Goal: Task Accomplishment & Management: Complete application form

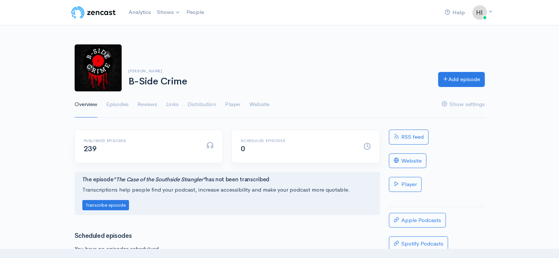
click at [115, 104] on link "Episodes" at bounding box center [117, 104] width 22 height 26
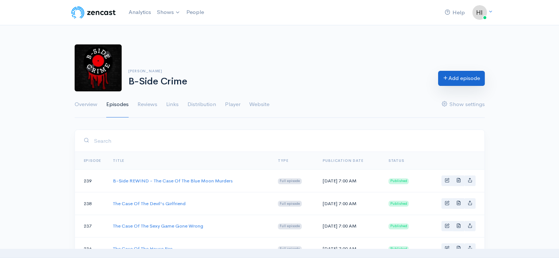
click at [465, 80] on link "Add episode" at bounding box center [461, 78] width 47 height 15
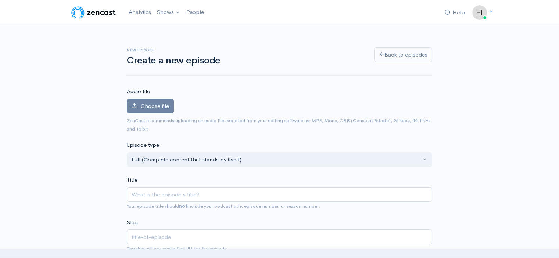
type input "B"
type input "b"
type input "B-S"
type input "b-s"
type input "B-Sd"
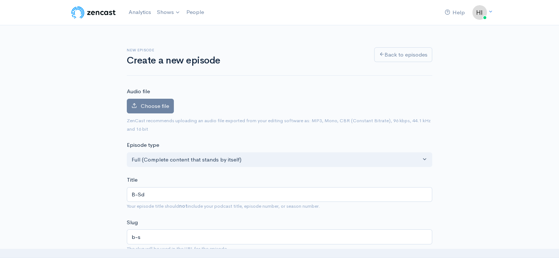
type input "b-sd"
type input "B-S"
type input "b-s"
type input "B-Sid"
type input "b-sid"
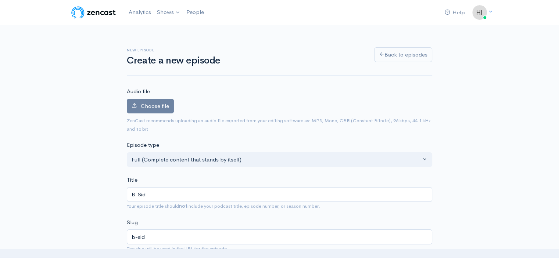
type input "B-Side"
type input "b-side"
type input "B-Side C"
type input "b-side-c"
type input "B-Side Cr"
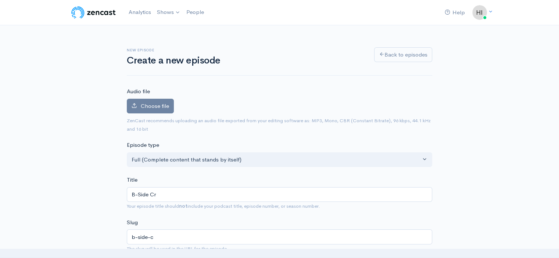
type input "b-side-cr"
type input "B-Side Cri"
type input "b-side-cri"
type input "B-Side [PERSON_NAME]"
type input "b-side-[PERSON_NAME]"
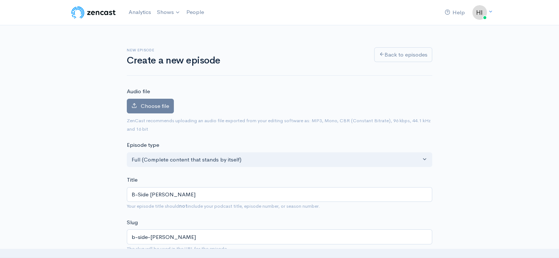
type input "B-Side Crime"
type input "b-side-crime"
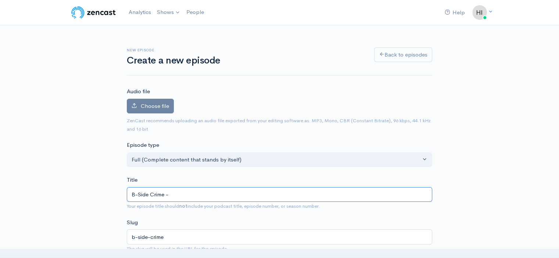
type input "B-Side Crime - T"
type input "b-side-crime-t"
type input "B-Side Crime - The"
type input "b-side-crime-the"
type input "B-Side Crime - The C"
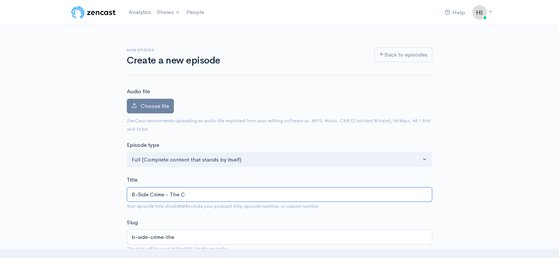
type input "b-side-crime-the-c"
type input "B-Side Crime - The Cas"
type input "b-side-crime-the-cas"
type input "B-Side Crime - The Case"
type input "b-side-crime-the-case"
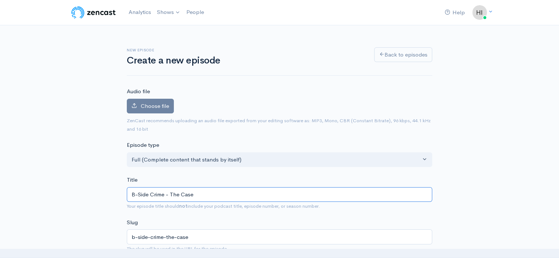
type input "B-Side Crime - The Case O"
type input "b-side-crime-the-case-o"
type input "B-Side Crime - The Case Of"
type input "b-side-crime-the-case-of"
type input "B-Side Crime - The Case Of T"
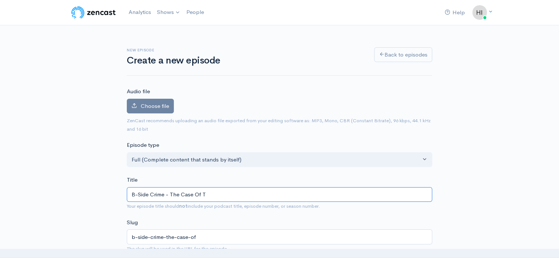
type input "b-side-crime-the-case-of-t"
type input "B-Side Crime - The Case Of The"
type input "b-side-crime-the-case-of-the"
type input "B-Side Crime - The Case Of The W"
type input "b-side-crime-the-case-of-the-w"
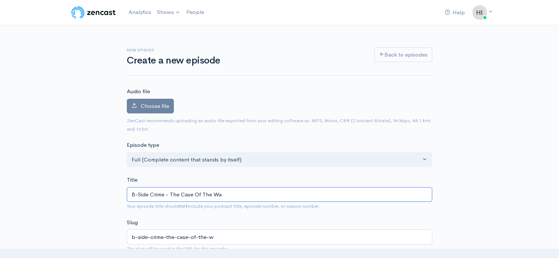
type input "B-Side Crime - The Case Of The Wan"
type input "b-side-crime-the-case-of-the-wan"
type input "B-Side Crime - The Case Of The [PERSON_NAME]"
type input "b-side-crime-the-case-of-the-[PERSON_NAME]"
type input "B-Side Crime - The Case Of The Wanna"
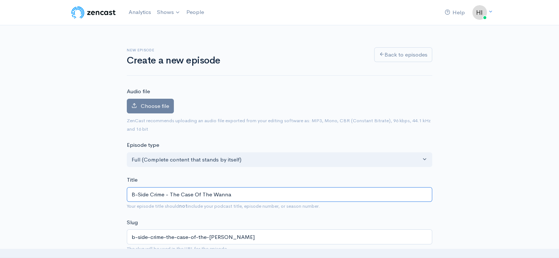
type input "b-side-crime-the-case-of-the-wanna"
type input "B-Side Crime - The Case Of The Wannab"
type input "b-side-crime-the-case-of-the-wannab"
type input "B-Side Crime - The Case Of The Wannabe"
type input "b-side-crime-the-case-of-the-wannabe"
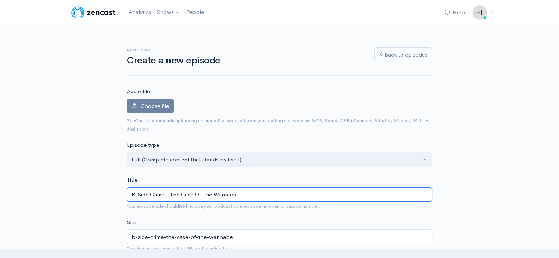
type input "B-Side Crime - The Case Of The Wannabe F"
type input "b-side-crime-the-case-of-the-wannabe-f"
type input "B-Side Crime - The Case Of The Wannabe Fi"
type input "b-side-crime-the-case-of-the-wannabe-fi"
type input "B-Side Crime - The Case Of The Wannabe Fil"
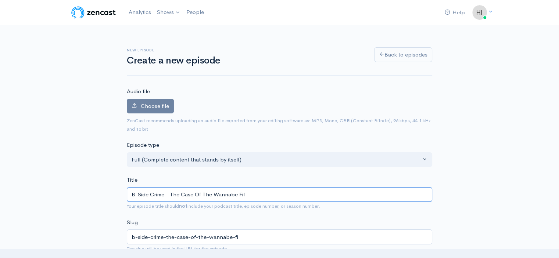
type input "b-side-crime-the-case-of-the-wannabe-fil"
type input "B-Side Crime - The Case Of The Wannabe Film"
type input "b-side-crime-the-case-of-the-wannabe-film"
type input "B-Side Crime - The Case Of The Wannabe Filmm"
type input "b-side-crime-the-case-of-the-wannabe-filmm"
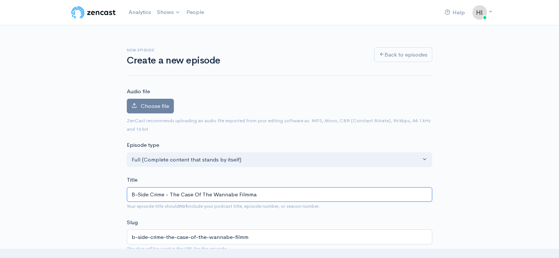
type input "B-Side Crime - The Case Of The Wannabe Filmmak"
type input "b-side-crime-the-case-of-the-wannabe-filmmak"
type input "B-Side Crime - The Case Of The Wannabe Filmmaker"
type input "b-side-crime-the-case-of-the-wannabe-filmmaker"
type input "B-Side Crime - The Case Of The Wannabe Filmmaker"
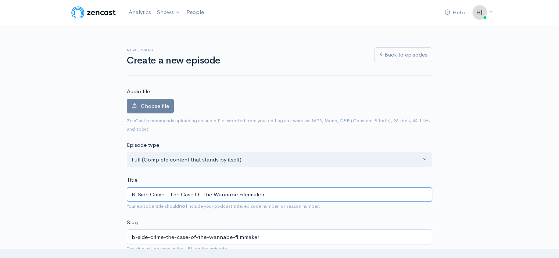
scroll to position [110, 0]
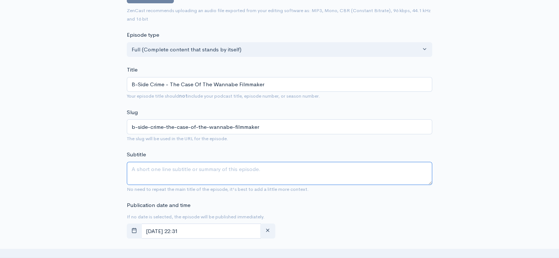
click at [143, 173] on textarea "Subtitle" at bounding box center [279, 173] width 305 height 23
paste textarea "When [PERSON_NAME] is found murdered in her garage, police have no suspects unt…"
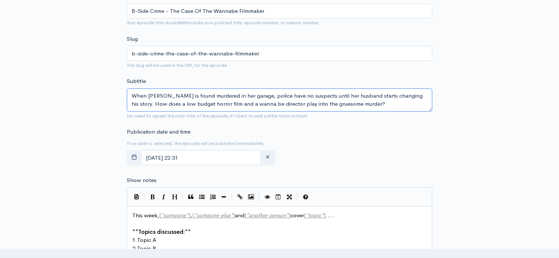
scroll to position [220, 0]
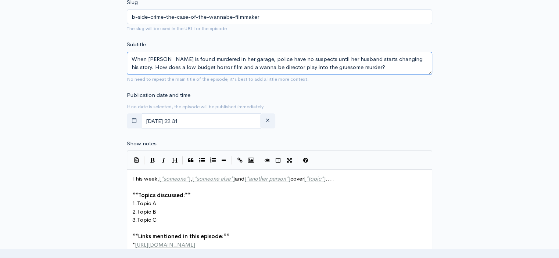
click at [266, 65] on textarea "When [PERSON_NAME] is found murdered in her garage, police have no suspects unt…" at bounding box center [279, 63] width 305 height 23
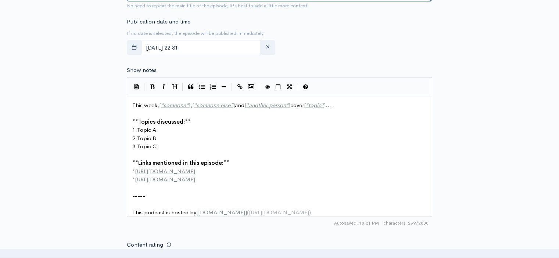
type textarea "When [PERSON_NAME] is found murdered in her garage, police have no suspects unt…"
click at [150, 195] on pre "-----" at bounding box center [282, 196] width 303 height 8
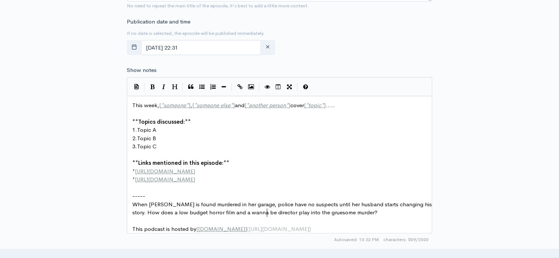
click at [267, 211] on span "When [PERSON_NAME] is found murdered in her garage, police have no suspects unt…" at bounding box center [282, 208] width 301 height 15
type textarea "This week, [*someone*], [*someone else*] and [*another person*] cover [*topic*]…"
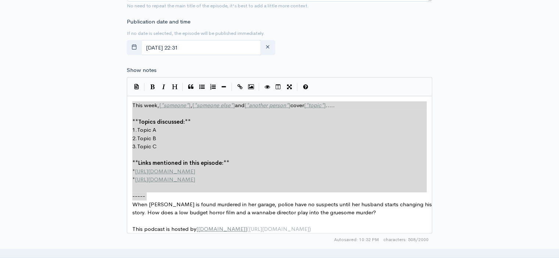
drag, startPoint x: 156, startPoint y: 195, endPoint x: 121, endPoint y: 93, distance: 108.7
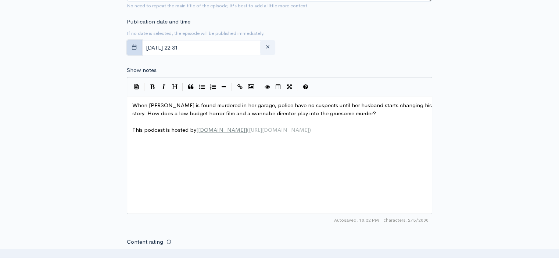
click at [130, 45] on button "button" at bounding box center [134, 47] width 15 height 15
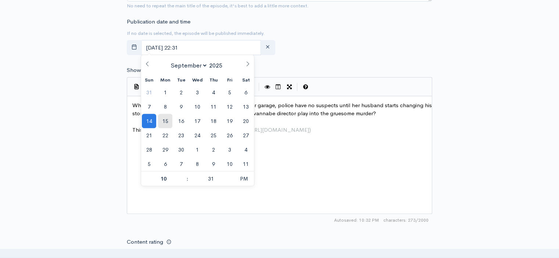
click at [166, 119] on span "15" at bounding box center [165, 121] width 14 height 14
type input "[DATE] 22:31"
type input "07"
type input "[DATE] 19:31"
type input "00"
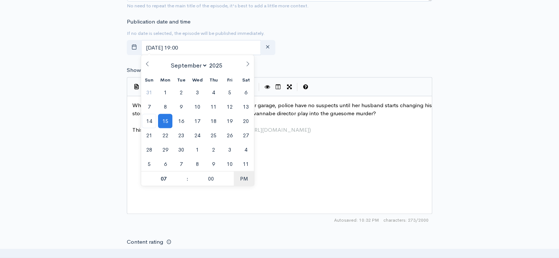
type input "[DATE] 07:00"
click at [94, 135] on div "New episode Create a new episode Back to episodes Audio file Choose file 0 ZenC…" at bounding box center [279, 96] width 419 height 729
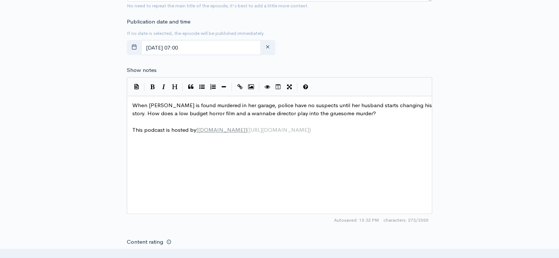
scroll to position [441, 0]
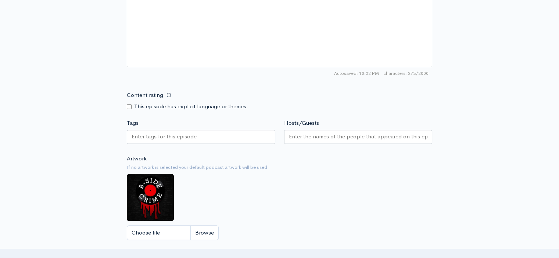
click at [131, 106] on div "This episode has explicit language or themes." at bounding box center [201, 106] width 148 height 8
click at [129, 106] on input "Content rating" at bounding box center [129, 106] width 5 height 5
checkbox input "true"
click at [173, 136] on input "Tags" at bounding box center [164, 137] width 66 height 8
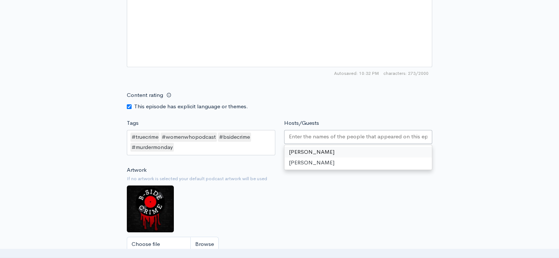
click at [335, 133] on input "Hosts/Guests" at bounding box center [358, 137] width 139 height 8
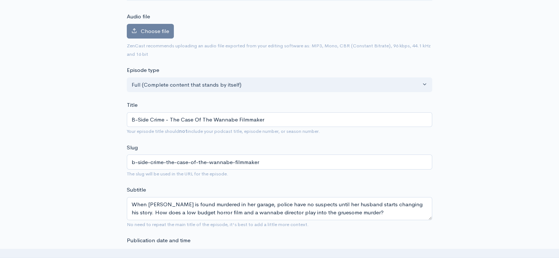
scroll to position [0, 0]
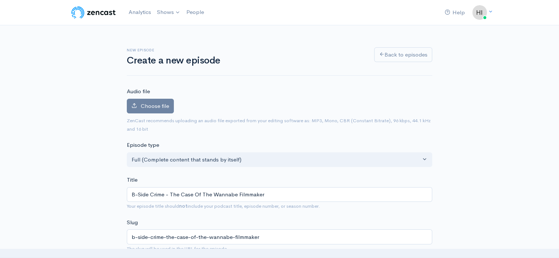
click at [145, 107] on span "Choose file" at bounding box center [155, 105] width 28 height 7
click at [0, 0] on input "Choose file" at bounding box center [0, 0] width 0 height 0
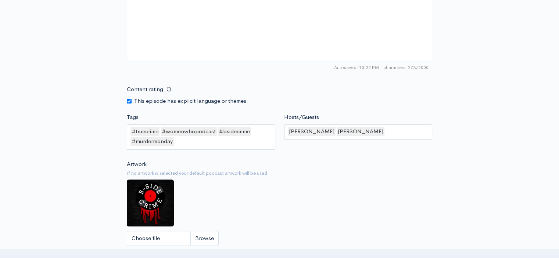
scroll to position [551, 0]
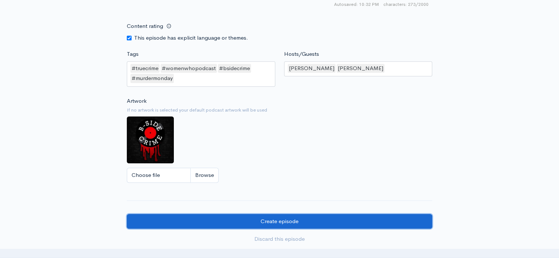
click at [264, 217] on input "Create episode" at bounding box center [279, 221] width 305 height 15
